Goal: Browse casually

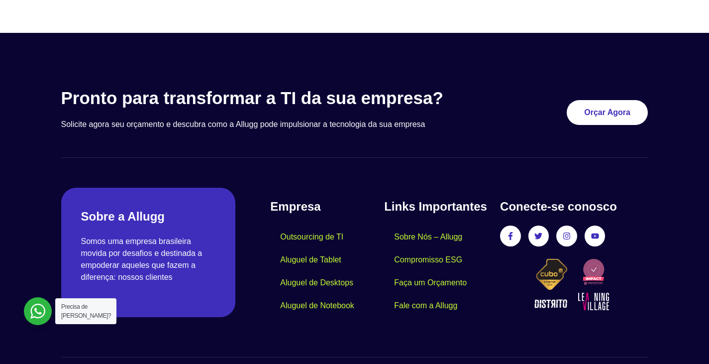
scroll to position [2955, 0]
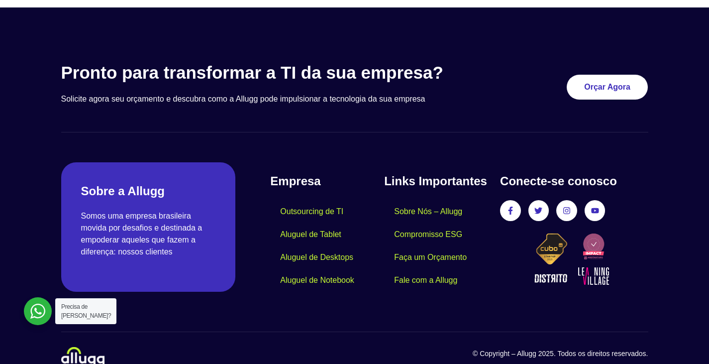
drag, startPoint x: 713, startPoint y: 31, endPoint x: 495, endPoint y: 258, distance: 314.4
click at [35, 306] on div at bounding box center [38, 311] width 28 height 28
click at [28, 317] on div at bounding box center [38, 311] width 28 height 28
click at [46, 310] on div at bounding box center [38, 311] width 28 height 28
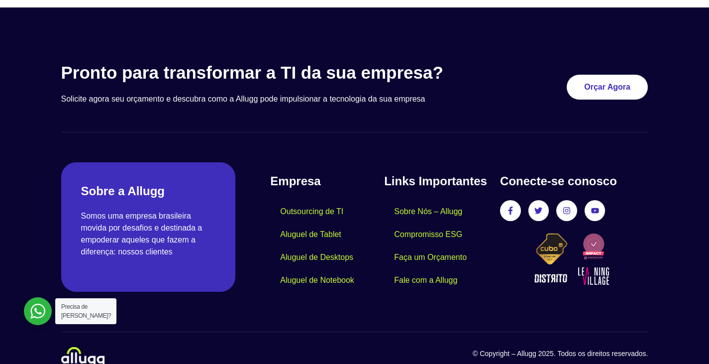
click at [40, 317] on div at bounding box center [38, 311] width 28 height 28
click at [37, 322] on div at bounding box center [38, 311] width 28 height 28
click at [48, 310] on div at bounding box center [38, 311] width 28 height 28
click at [36, 314] on div at bounding box center [38, 311] width 28 height 28
